Goal: Information Seeking & Learning: Learn about a topic

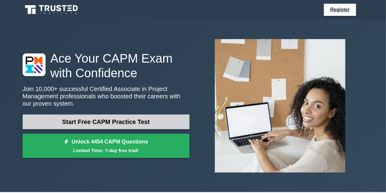
click at [143, 122] on link "Start Free CAPM Practice Test" at bounding box center [106, 122] width 167 height 15
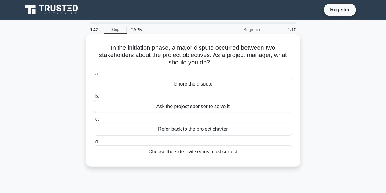
click at [218, 129] on div "Refer back to the project charter" at bounding box center [193, 129] width 198 height 13
click at [94, 121] on input "c. Refer back to the project charter" at bounding box center [94, 119] width 0 height 4
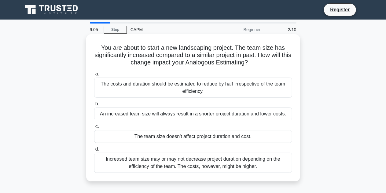
click at [265, 160] on div "Increased team size may or may not decrease project duration depending on the e…" at bounding box center [193, 163] width 198 height 20
click at [94, 151] on input "d. Increased team size may or may not decrease project duration depending on th…" at bounding box center [94, 149] width 0 height 4
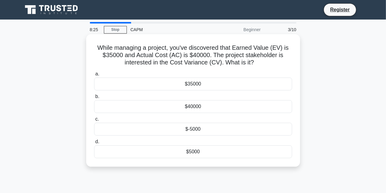
click at [203, 129] on div "$-5000" at bounding box center [193, 129] width 198 height 13
click at [94, 121] on input "c. $-5000" at bounding box center [94, 119] width 0 height 4
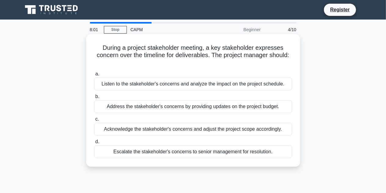
click at [217, 109] on div "Address the stakeholder's concerns by providing updates on the project budget." at bounding box center [193, 106] width 198 height 13
click at [94, 99] on input "b. Address the stakeholder's concerns by providing updates on the project budge…" at bounding box center [94, 97] width 0 height 4
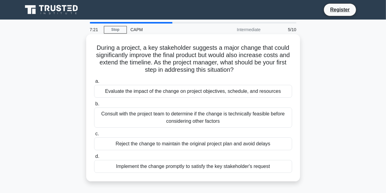
click at [195, 120] on div "Consult with the project team to determine if the change is technically feasibl…" at bounding box center [193, 118] width 198 height 20
click at [94, 106] on input "b. Consult with the project team to determine if the change is technically feas…" at bounding box center [94, 104] width 0 height 4
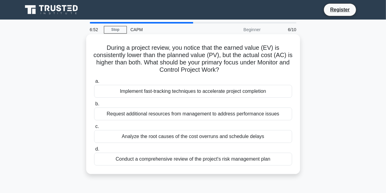
click at [210, 138] on div "Analyze the root causes of the cost overruns and schedule delays" at bounding box center [193, 136] width 198 height 13
click at [94, 129] on input "c. Analyze the root causes of the cost overruns and schedule delays" at bounding box center [94, 127] width 0 height 4
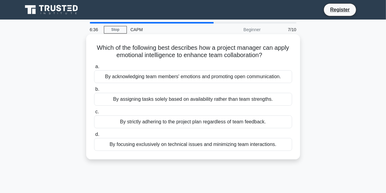
click at [236, 80] on div "By acknowledging team members' emotions and promoting open communication." at bounding box center [193, 76] width 198 height 13
click at [94, 69] on input "a. By acknowledging team members' emotions and promoting open communication." at bounding box center [94, 67] width 0 height 4
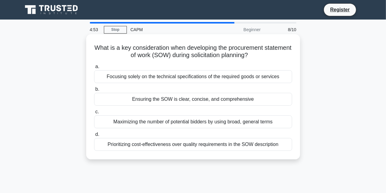
click at [246, 121] on div "Maximizing the number of potential bidders by using broad, general terms" at bounding box center [193, 122] width 198 height 13
click at [94, 114] on input "c. Maximizing the number of potential bidders by using broad, general terms" at bounding box center [94, 112] width 0 height 4
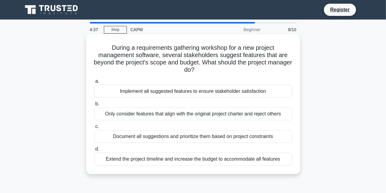
click at [228, 137] on div "Document all suggestions and prioritize them based on project constraints" at bounding box center [193, 136] width 198 height 13
click at [94, 129] on input "c. Document all suggestions and prioritize them based on project constraints" at bounding box center [94, 127] width 0 height 4
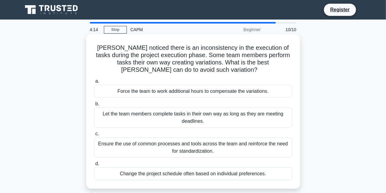
click at [230, 150] on div "Ensure the use of common processes and tools across the team and reinforce the …" at bounding box center [193, 148] width 198 height 20
click at [94, 136] on input "c. Ensure the use of common processes and tools across the team and reinforce t…" at bounding box center [94, 134] width 0 height 4
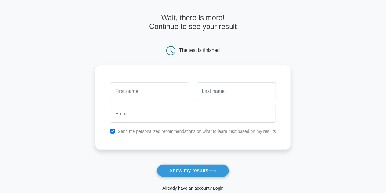
scroll to position [31, 0]
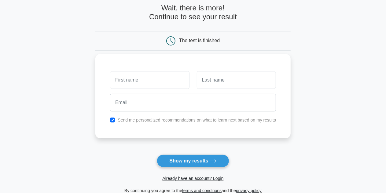
click at [158, 80] on input "text" at bounding box center [149, 80] width 79 height 18
type input "Shahd"
click at [226, 77] on input "text" at bounding box center [236, 80] width 79 height 18
type input "[PERSON_NAME]"
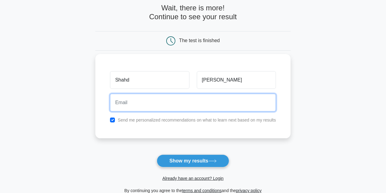
click at [186, 107] on input "email" at bounding box center [193, 103] width 166 height 18
type input "shahdfaisalr@gmail.com"
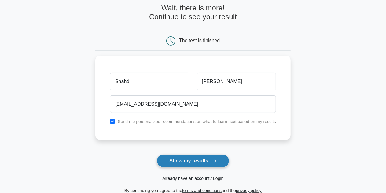
click at [196, 160] on button "Show my results" at bounding box center [193, 161] width 72 height 13
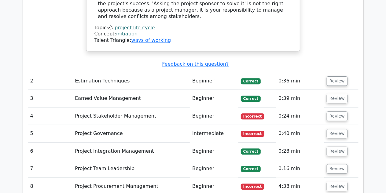
scroll to position [795, 0]
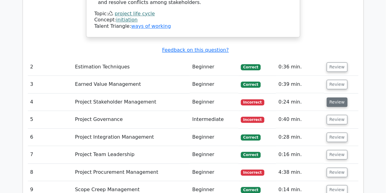
click at [333, 98] on button "Review" at bounding box center [337, 102] width 21 height 9
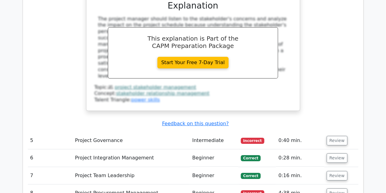
scroll to position [1040, 0]
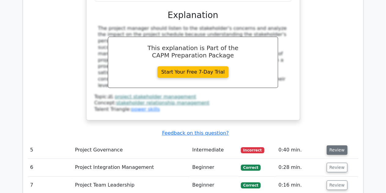
click at [338, 146] on button "Review" at bounding box center [337, 150] width 21 height 9
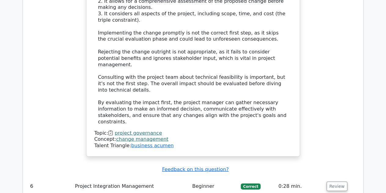
scroll to position [1407, 0]
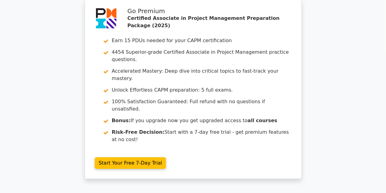
scroll to position [0, 0]
